Goal: Information Seeking & Learning: Find specific fact

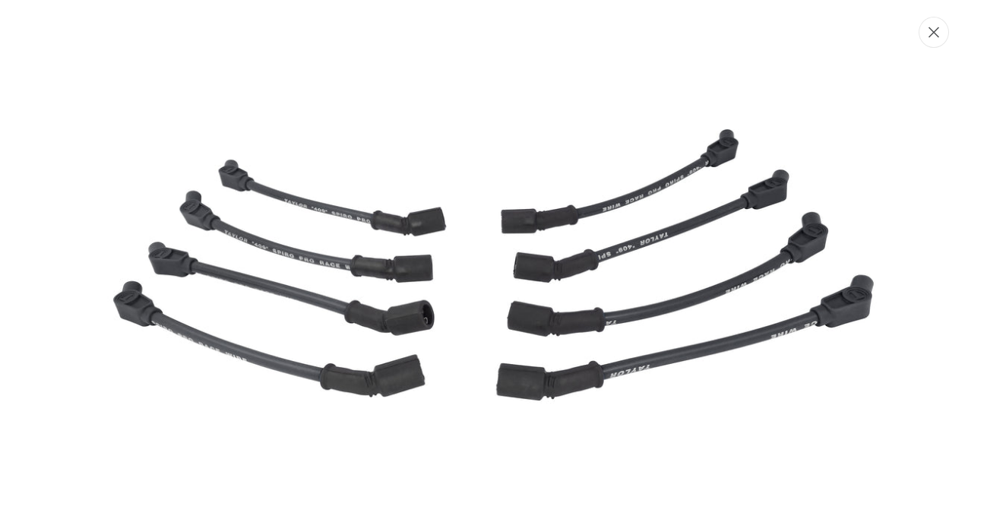
scroll to position [0, 851]
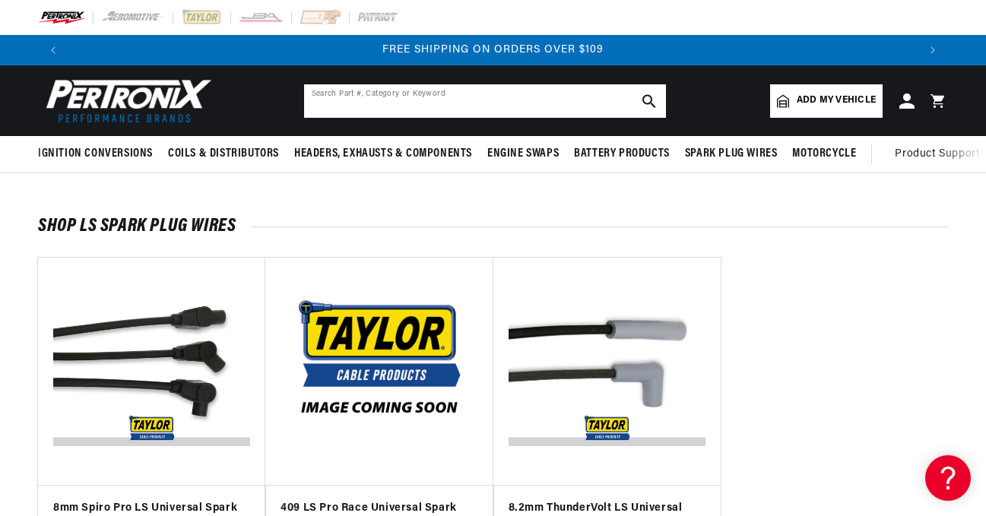
click at [524, 104] on input "text" at bounding box center [485, 100] width 362 height 33
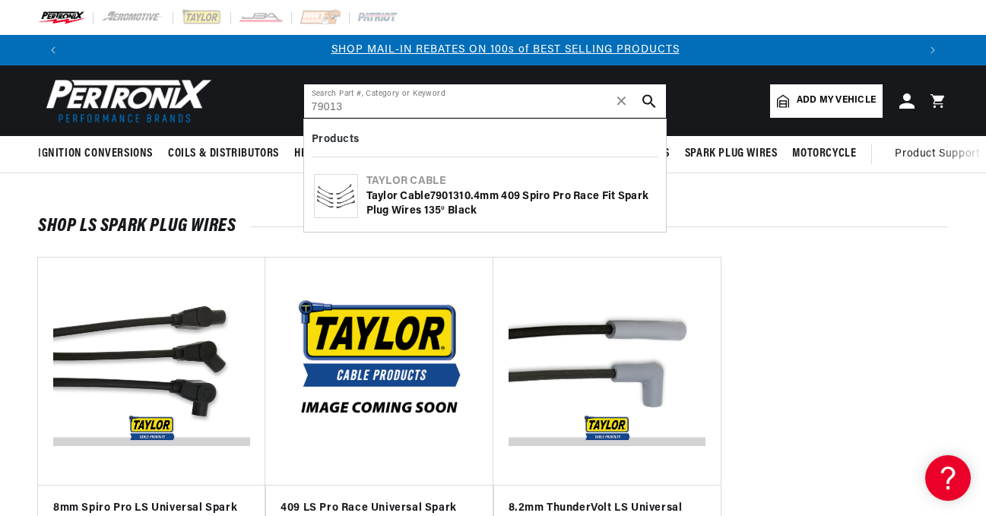
scroll to position [0, 849]
type input "79013"
click at [435, 195] on b "79013" at bounding box center [444, 196] width 29 height 11
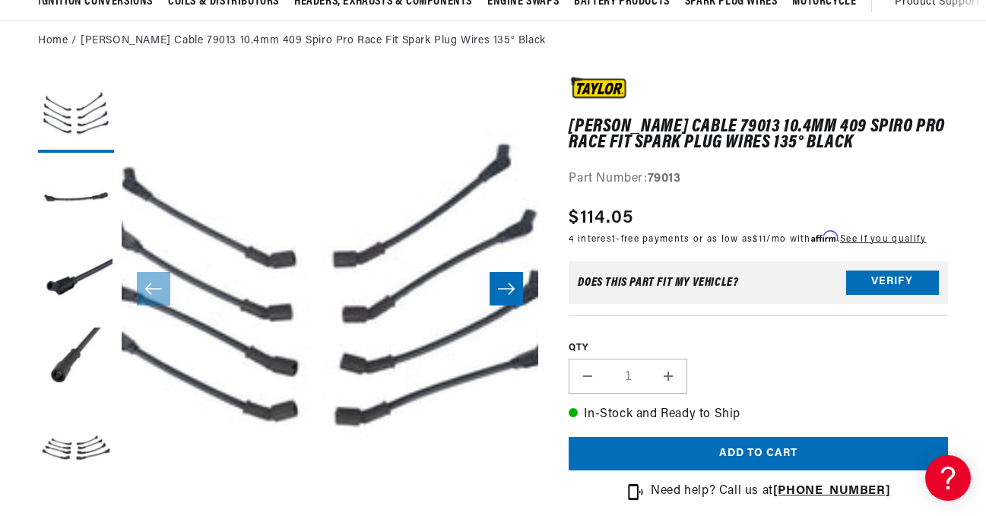
scroll to position [0, 1698]
click at [506, 292] on icon "Slide right" at bounding box center [506, 288] width 18 height 15
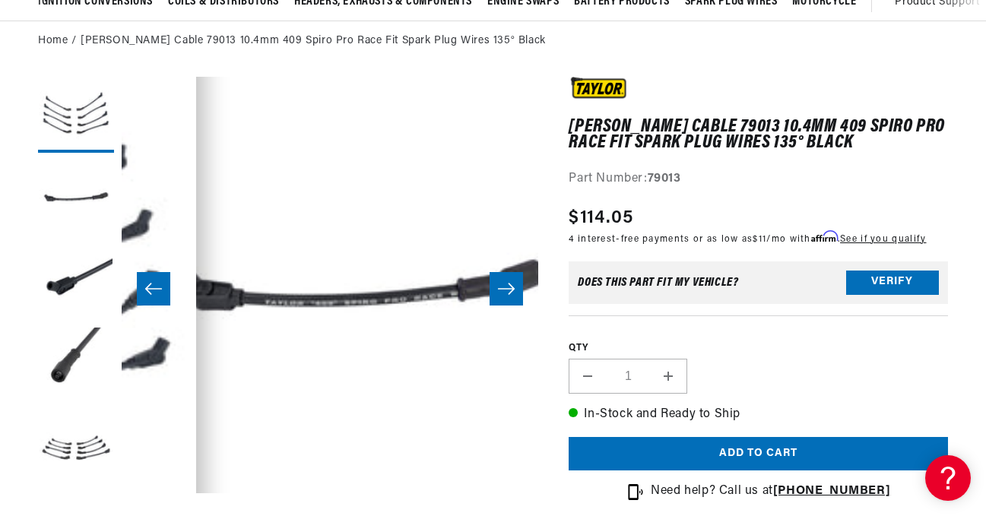
scroll to position [0, 417]
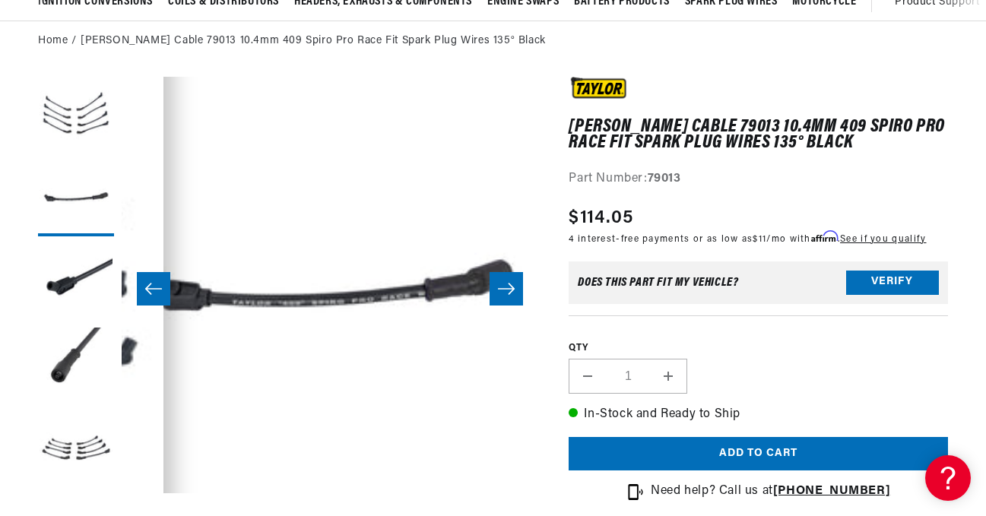
click at [157, 291] on icon "Slide left" at bounding box center [153, 288] width 18 height 15
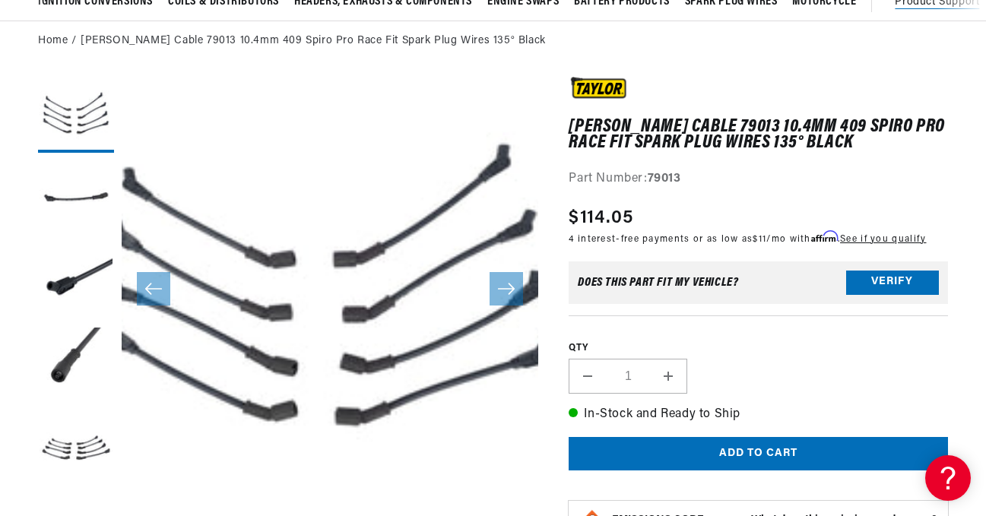
scroll to position [0, 849]
